Goal: Information Seeking & Learning: Compare options

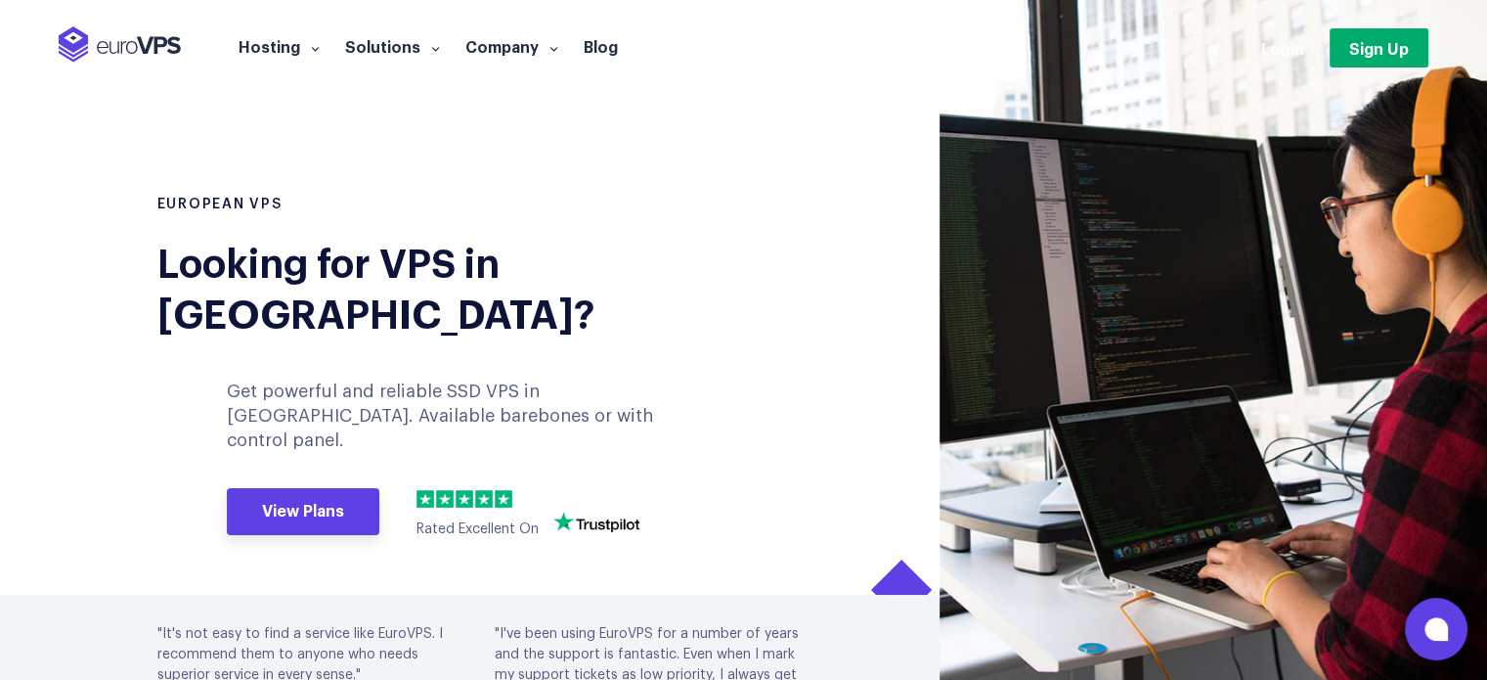
drag, startPoint x: 759, startPoint y: 185, endPoint x: 544, endPoint y: 101, distance: 231.0
click at [544, 101] on section "European VPS Looking for VPS in [GEOGRAPHIC_DATA]? Get powerful and reliable SS…" at bounding box center [743, 382] width 1487 height 764
click at [276, 38] on link "Hosting" at bounding box center [279, 46] width 107 height 20
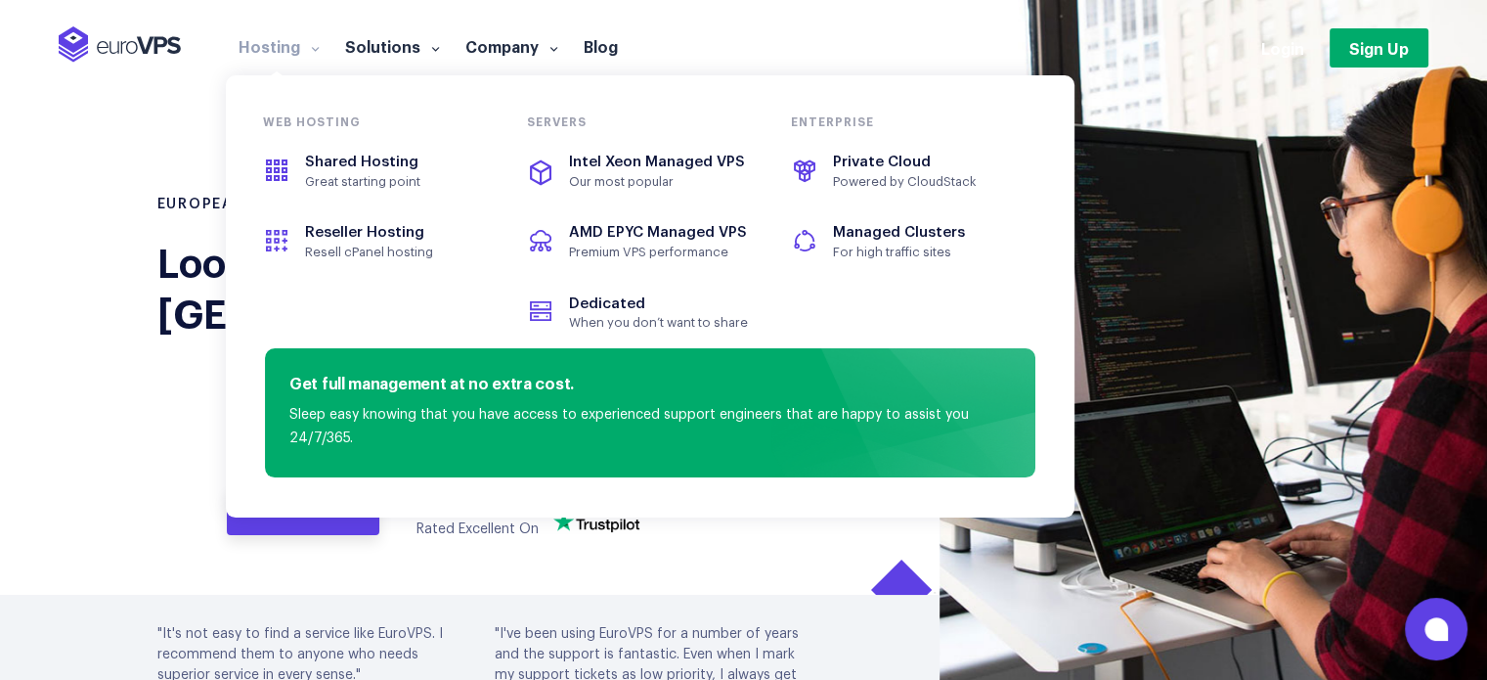
click at [69, 359] on section "European VPS Looking for VPS in [GEOGRAPHIC_DATA]? Get powerful and reliable SS…" at bounding box center [743, 382] width 1487 height 764
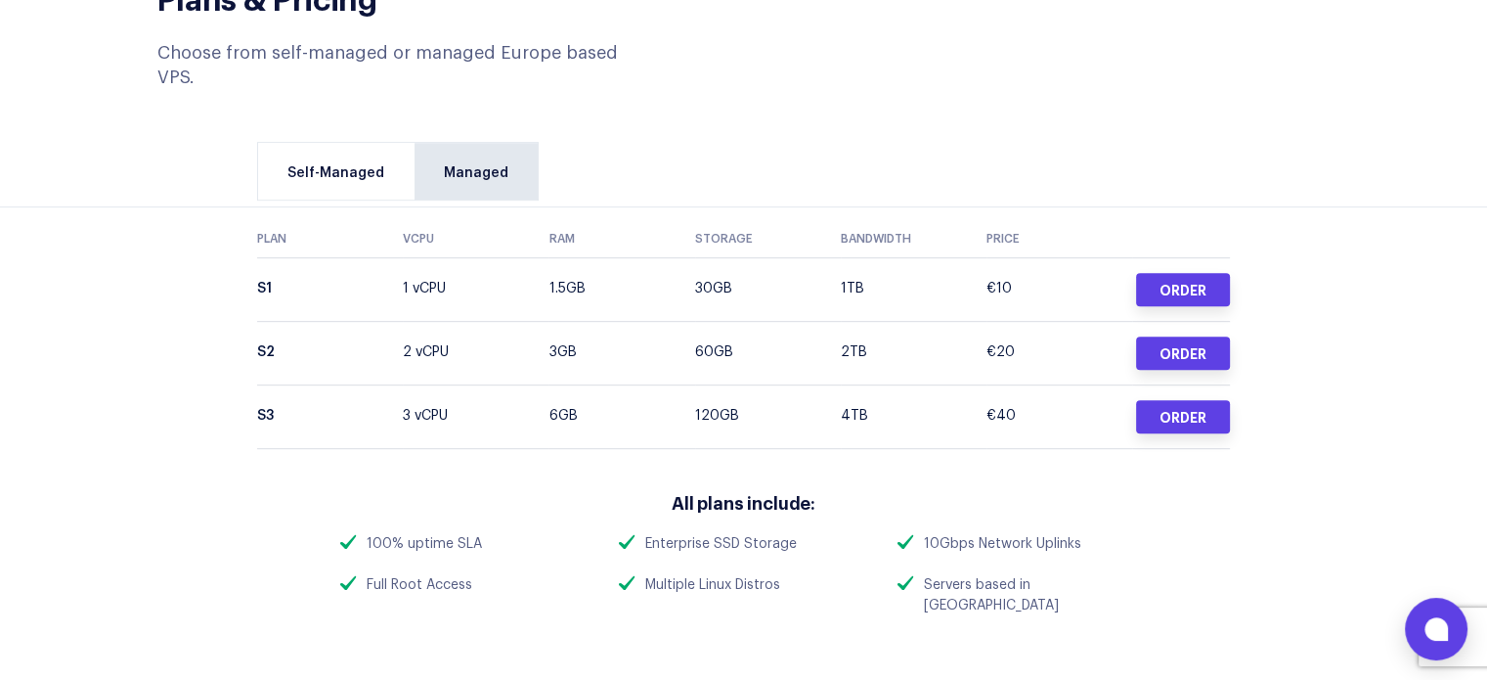
scroll to position [920, 0]
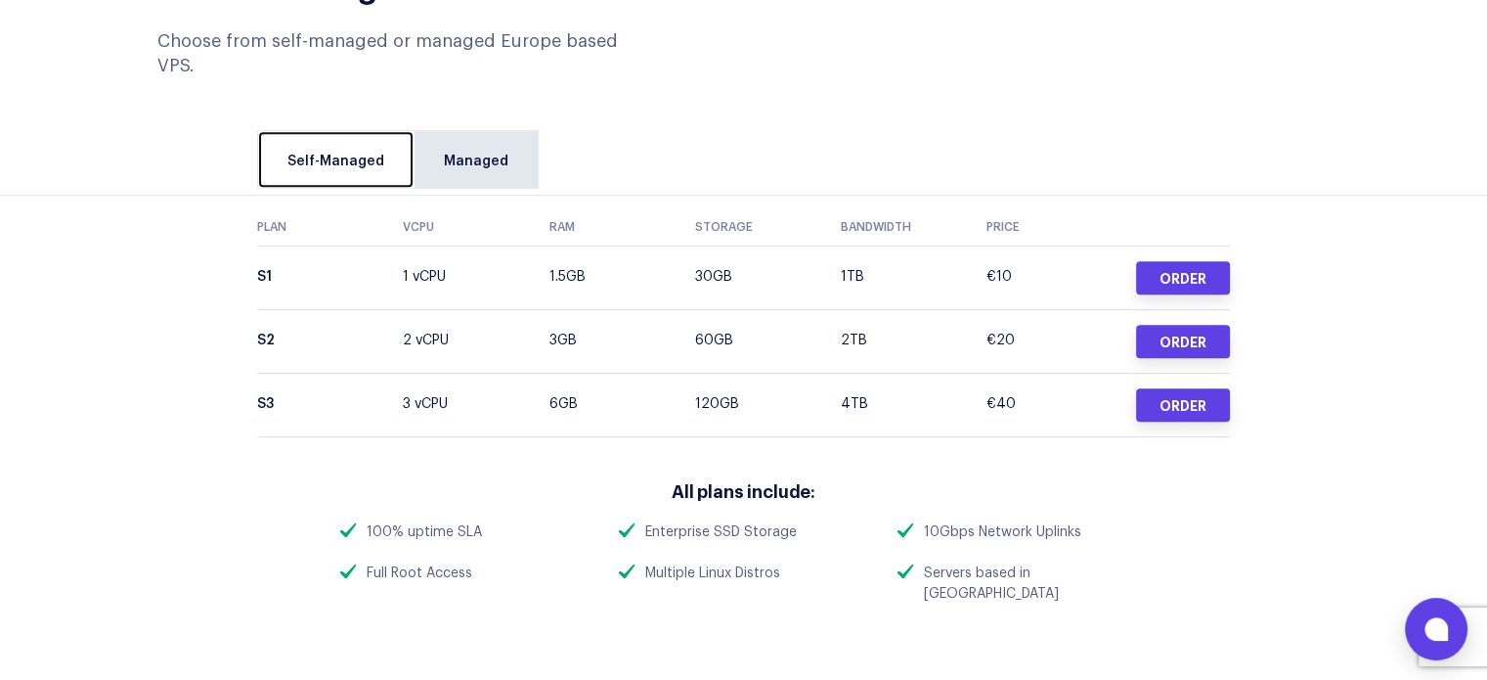
click at [347, 131] on link "Self-Managed" at bounding box center [335, 159] width 155 height 57
click at [359, 131] on link "Self-Managed" at bounding box center [335, 159] width 155 height 57
click at [348, 131] on link "Self-Managed" at bounding box center [335, 159] width 155 height 57
click at [560, 130] on div "Self-Managed Managed" at bounding box center [743, 162] width 1002 height 65
click at [380, 131] on link "Self-Managed" at bounding box center [335, 159] width 155 height 57
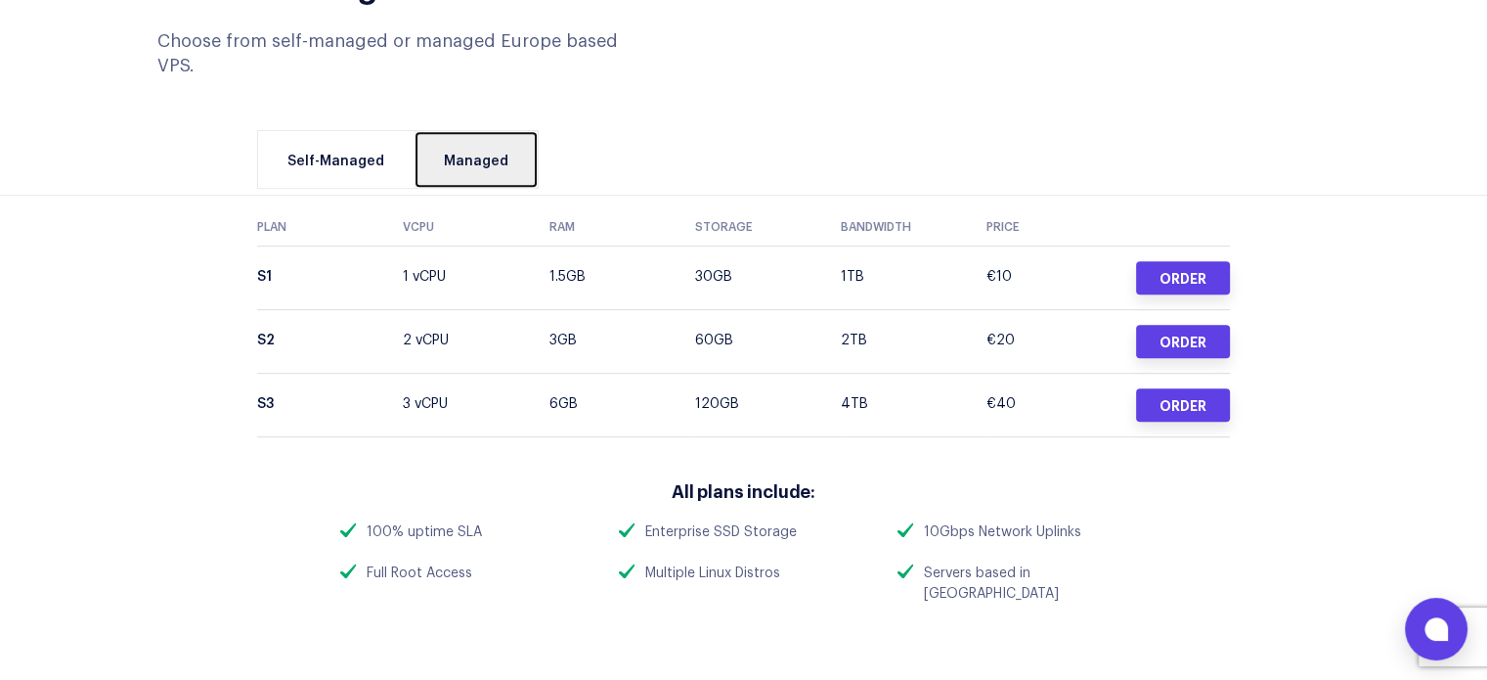
click at [461, 131] on link "Managed" at bounding box center [476, 159] width 123 height 57
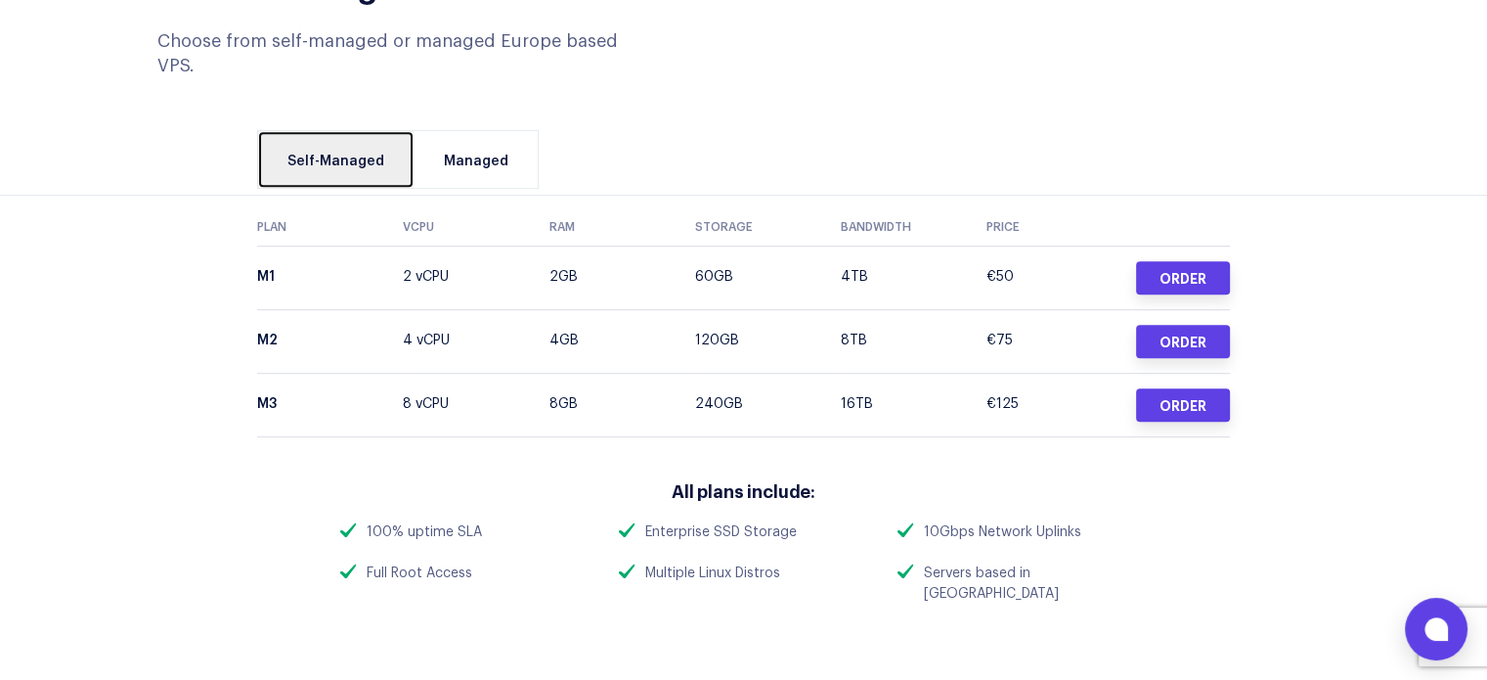
click at [373, 131] on link "Self-Managed" at bounding box center [335, 159] width 155 height 57
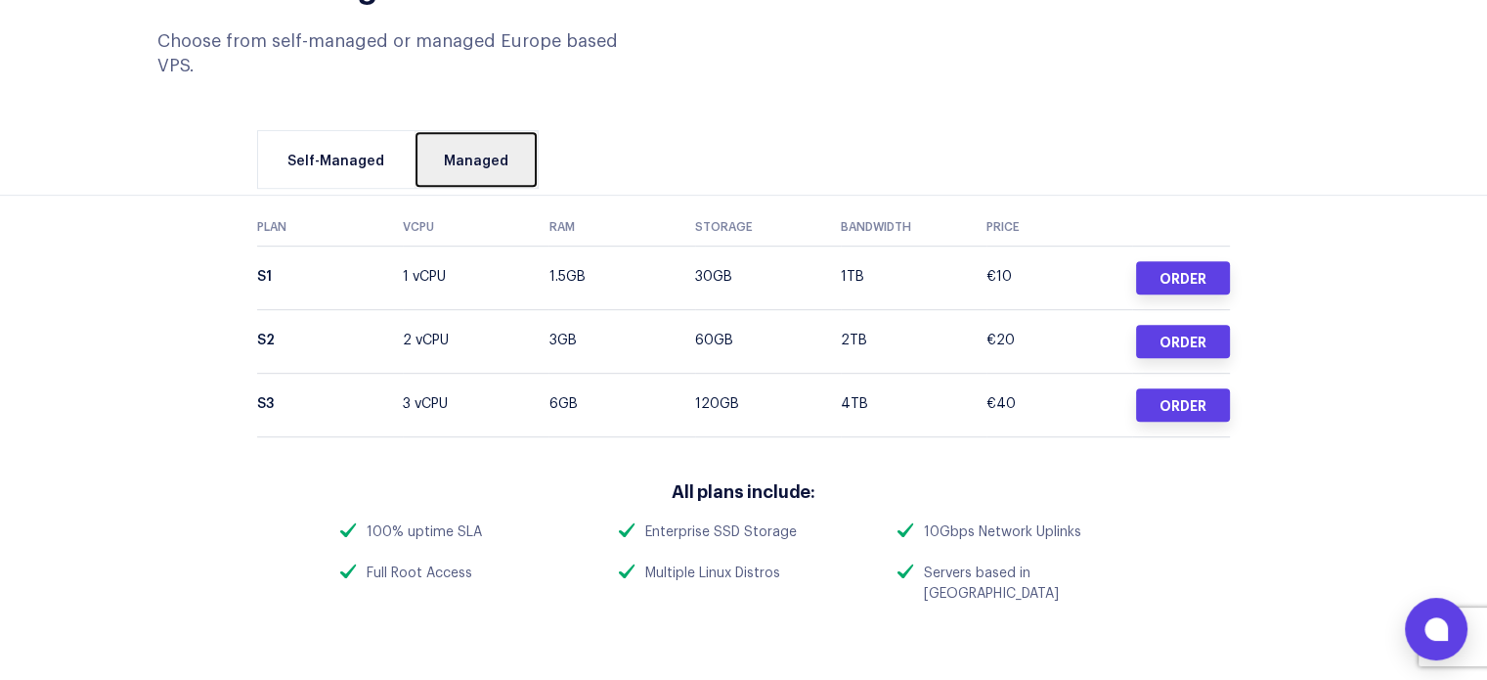
click at [469, 131] on link "Managed" at bounding box center [476, 159] width 123 height 57
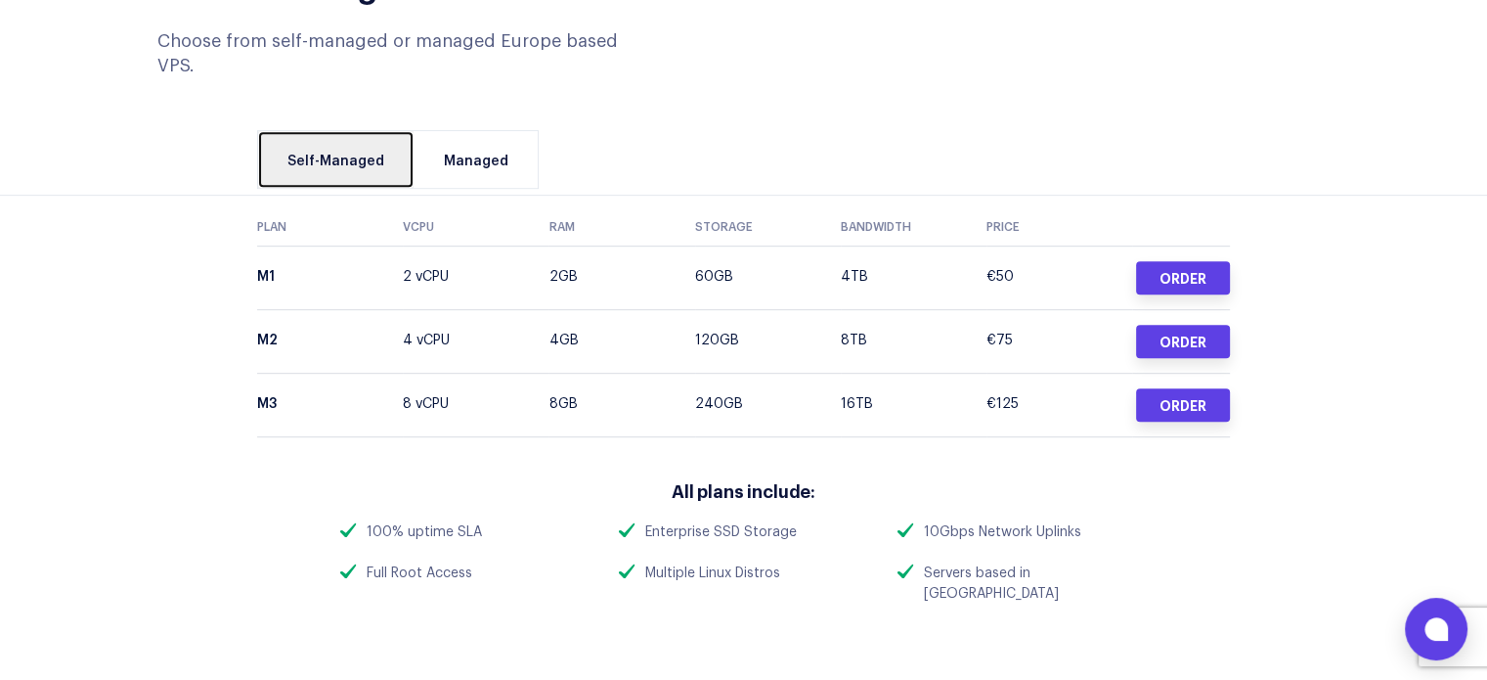
click at [394, 131] on link "Self-Managed" at bounding box center [335, 159] width 155 height 57
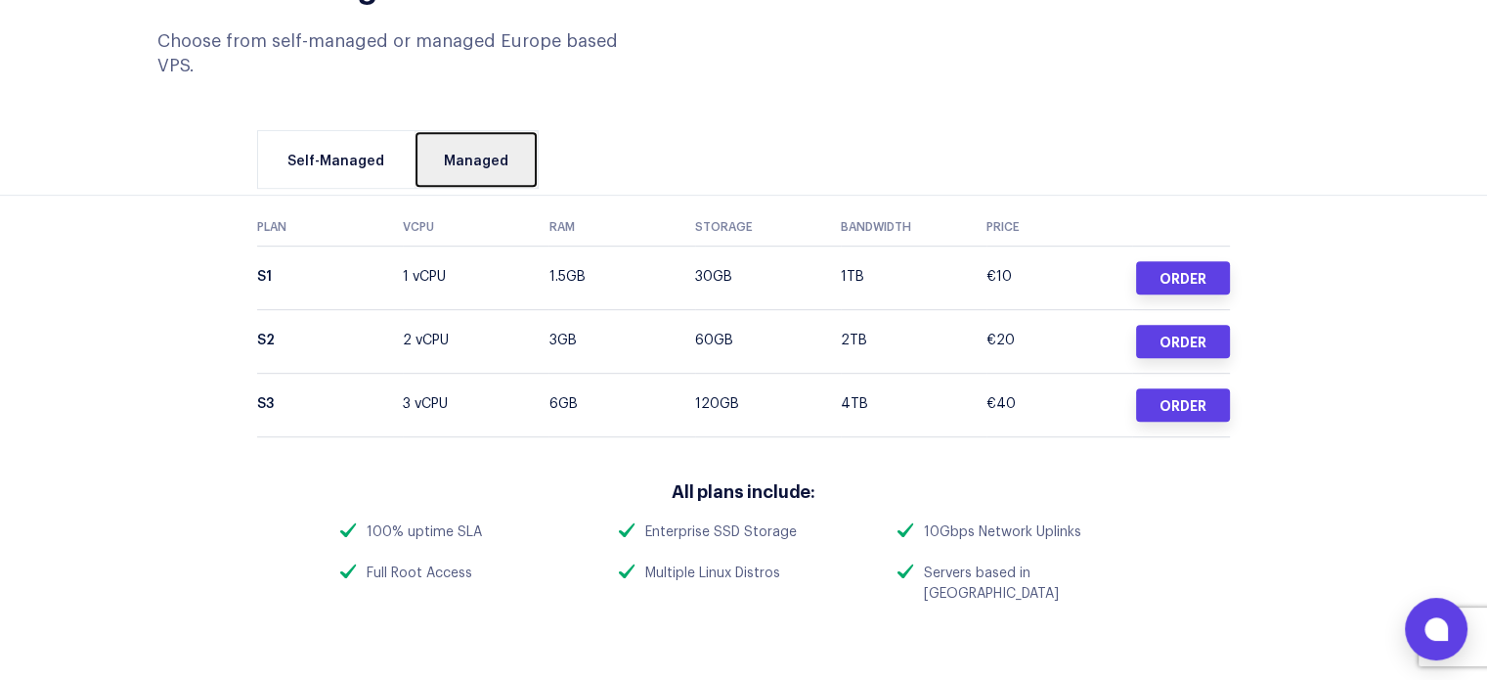
click at [460, 131] on link "Managed" at bounding box center [476, 159] width 123 height 57
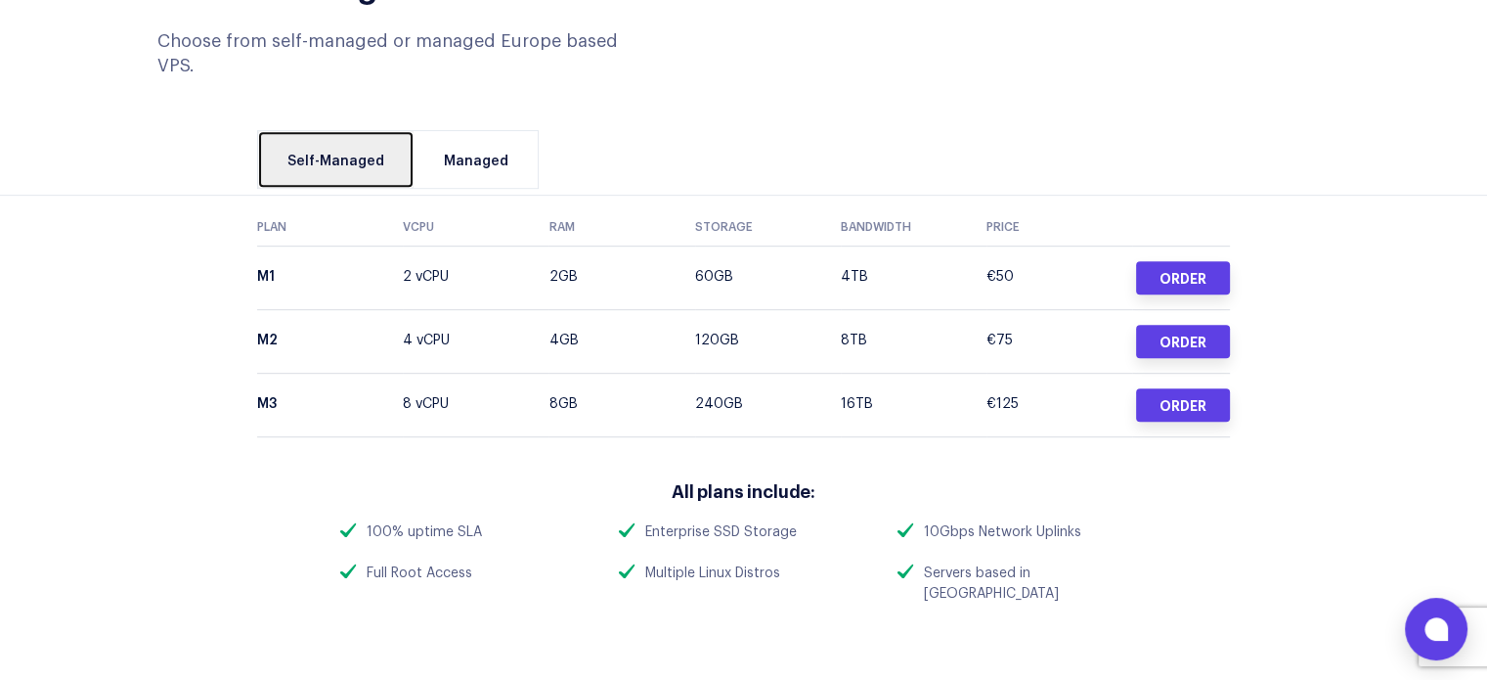
click at [375, 131] on link "Self-Managed" at bounding box center [335, 159] width 155 height 57
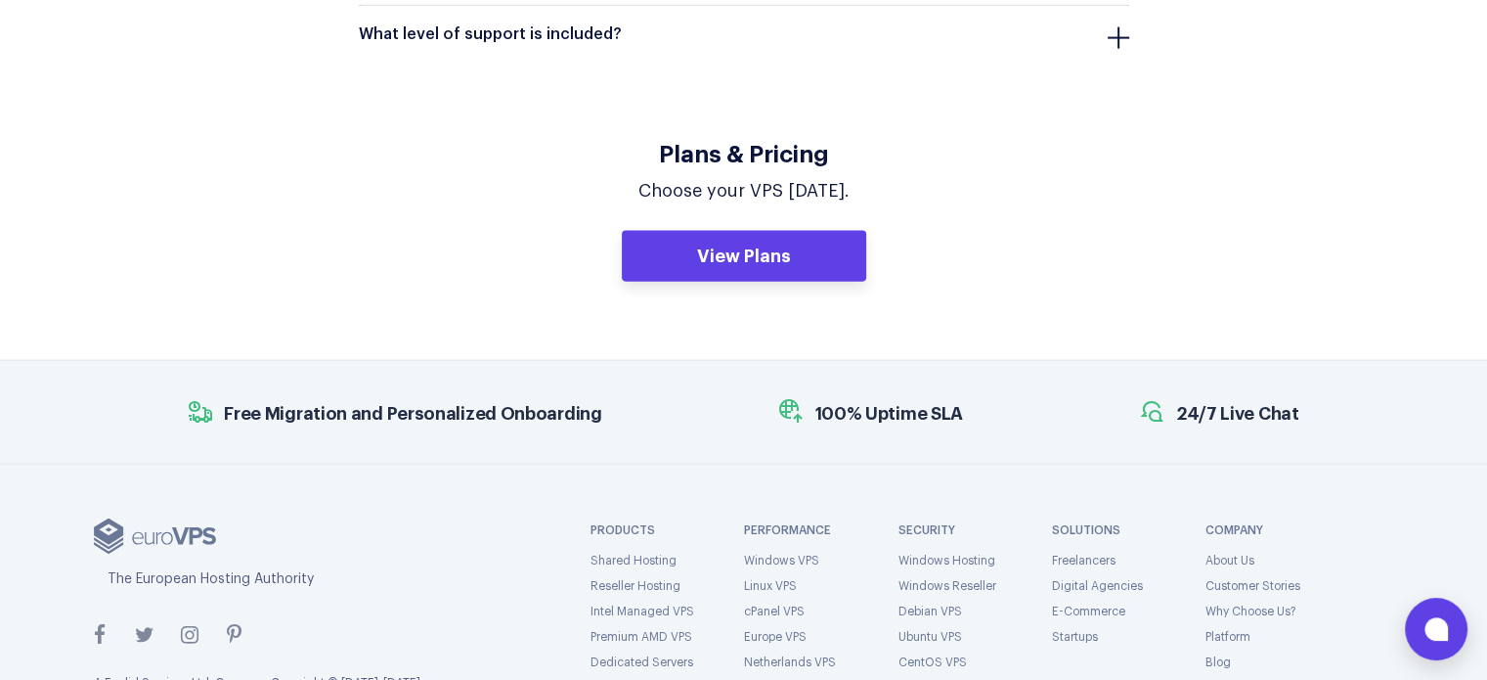
scroll to position [4400, 0]
